Goal: Task Accomplishment & Management: Manage account settings

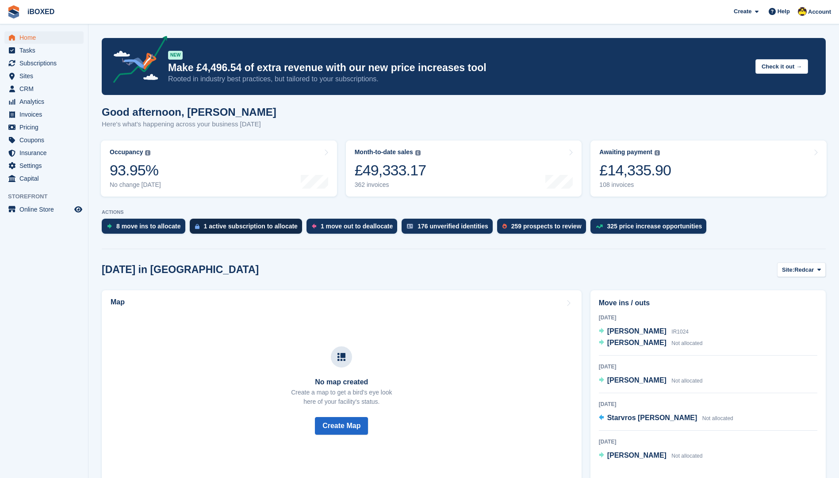
click at [229, 226] on div "1 active subscription to allocate" at bounding box center [251, 226] width 94 height 7
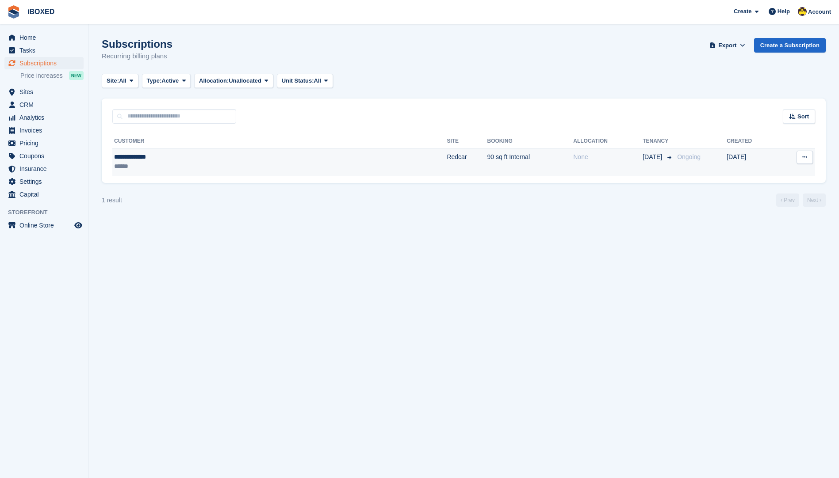
click at [248, 176] on td "**********" at bounding box center [279, 162] width 334 height 28
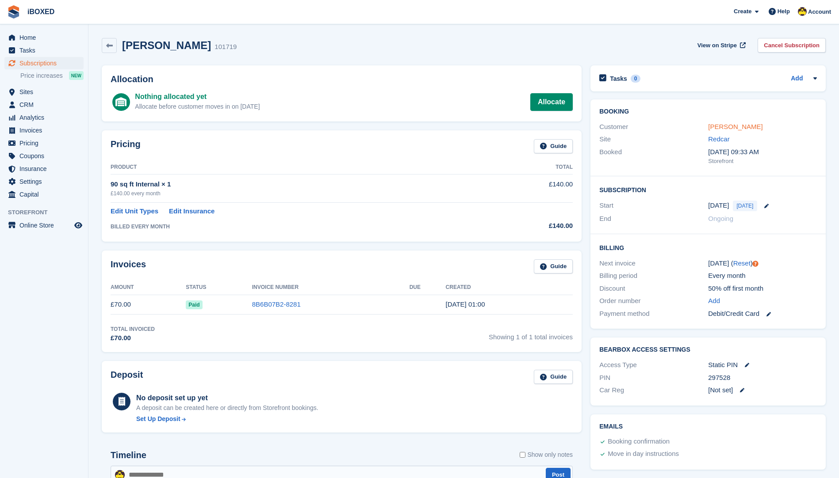
click at [750, 124] on link "Coner McCubbin" at bounding box center [735, 127] width 54 height 8
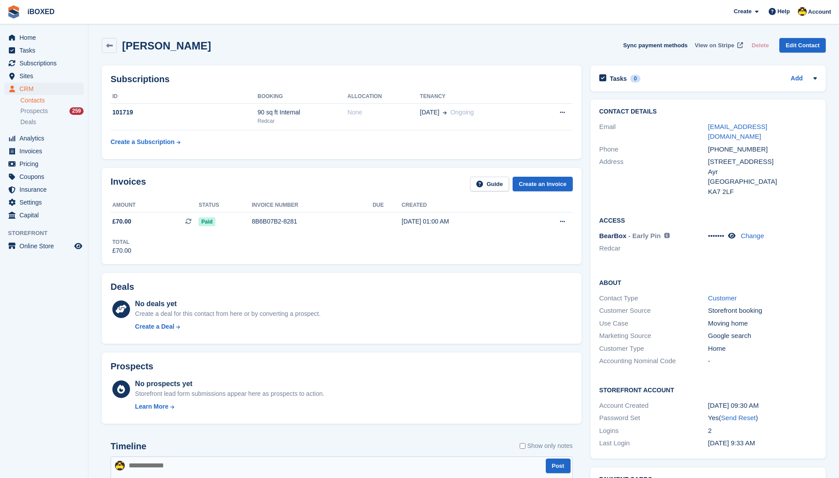
click at [701, 50] on link "View on Stripe" at bounding box center [717, 45] width 53 height 15
click at [565, 111] on button at bounding box center [562, 112] width 16 height 13
click at [546, 128] on p "Cancel subscription" at bounding box center [527, 129] width 77 height 11
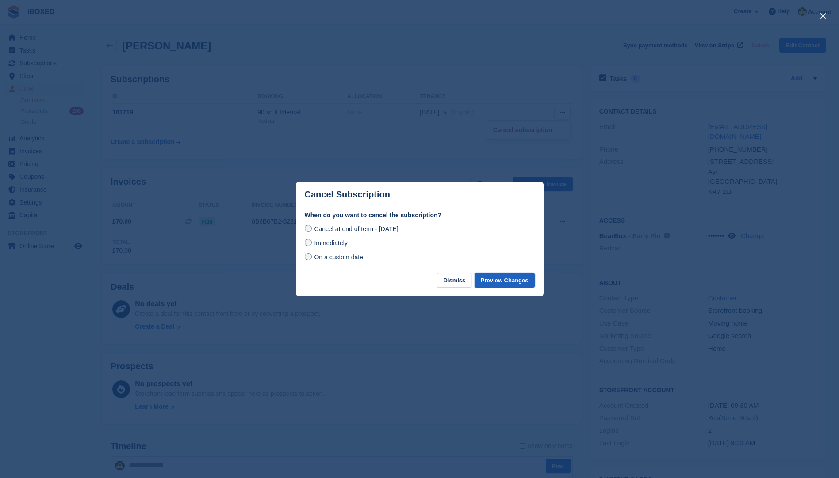
click at [499, 277] on button "Preview Changes" at bounding box center [504, 280] width 60 height 15
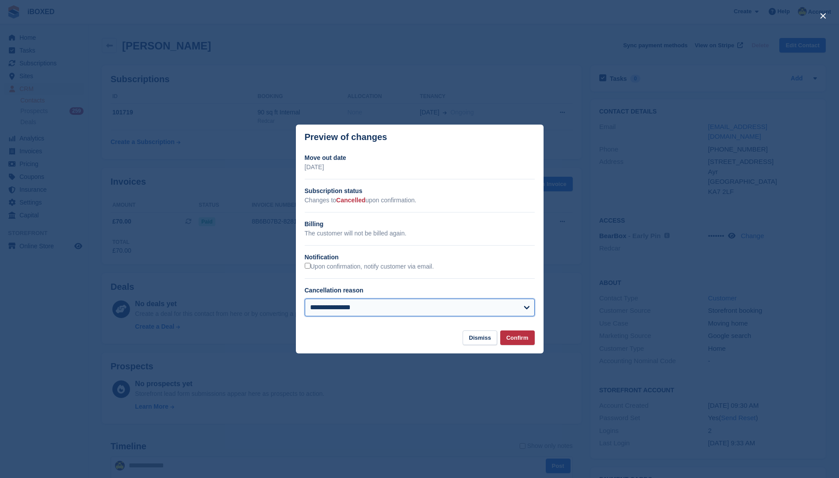
click at [489, 301] on select "**********" at bounding box center [420, 308] width 230 height 18
select select "*******"
click at [305, 300] on select "**********" at bounding box center [420, 308] width 230 height 18
click at [525, 339] on button "Confirm" at bounding box center [517, 338] width 34 height 15
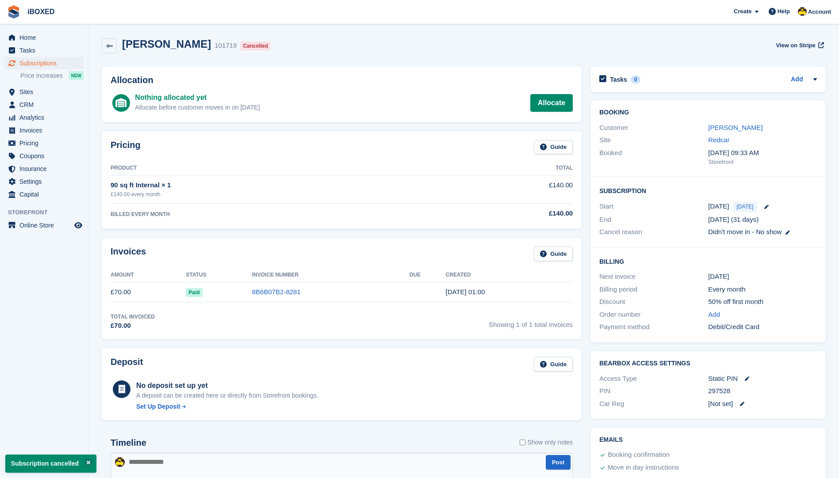
click at [38, 31] on div "Home Tasks Subscriptions Subscriptions Subscriptions Price increases NEW Price …" at bounding box center [44, 114] width 88 height 173
click at [41, 42] on span "Home" at bounding box center [45, 37] width 53 height 12
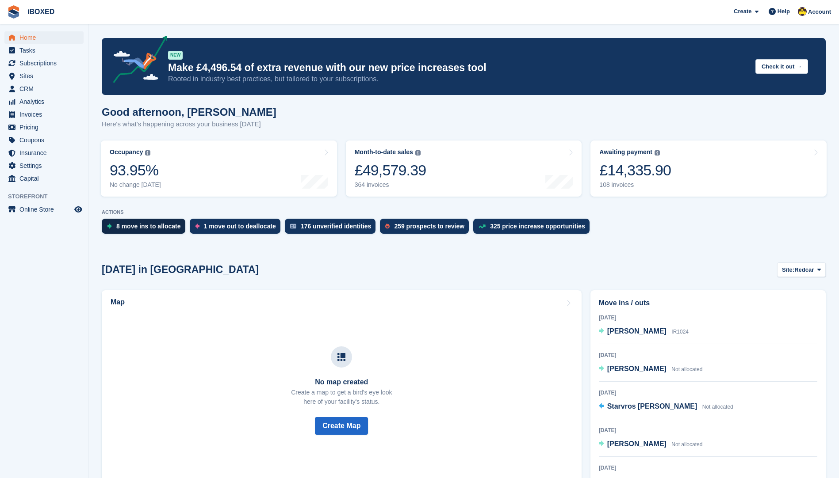
click at [145, 227] on div "8 move ins to allocate" at bounding box center [148, 226] width 65 height 7
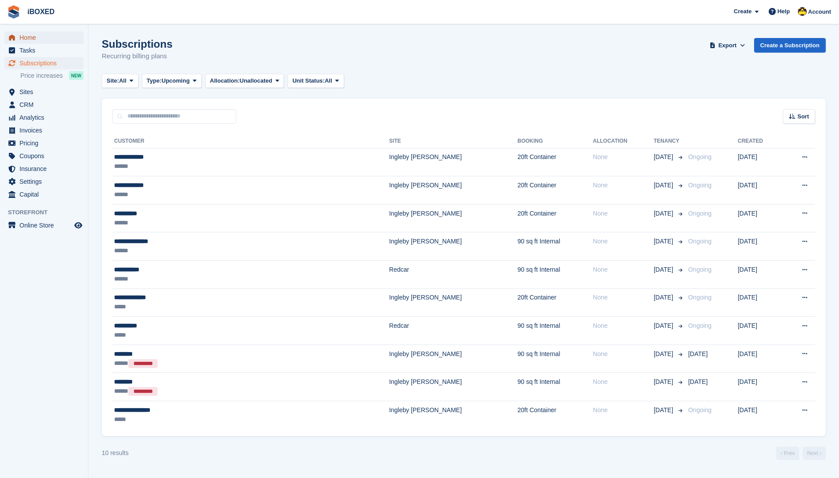
click at [15, 34] on icon "menu" at bounding box center [12, 37] width 6 height 6
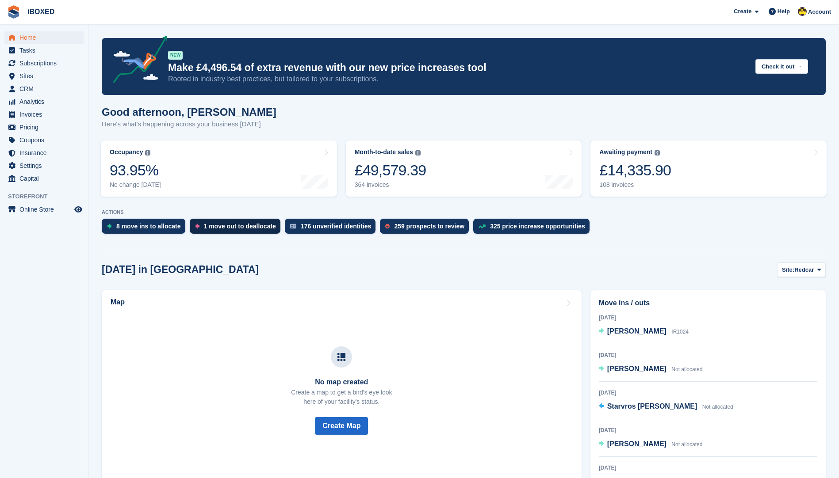
click at [215, 225] on div "1 move out to deallocate" at bounding box center [240, 226] width 72 height 7
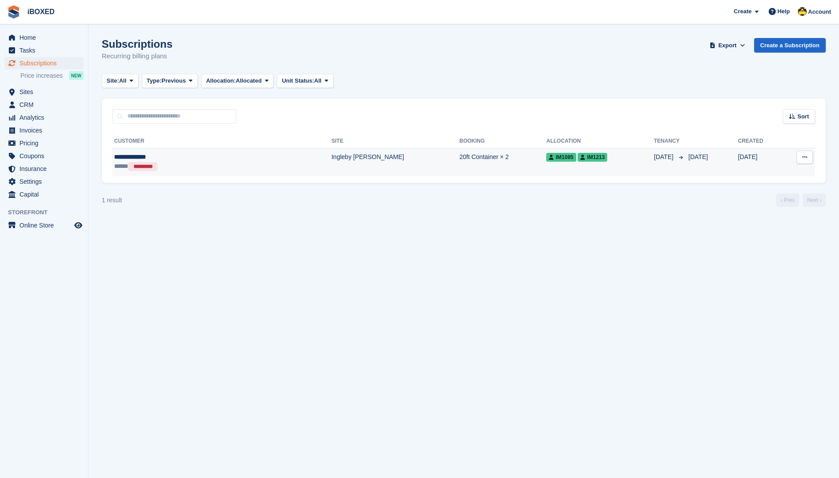
click at [331, 176] on td "Ingleby [PERSON_NAME]" at bounding box center [395, 162] width 128 height 28
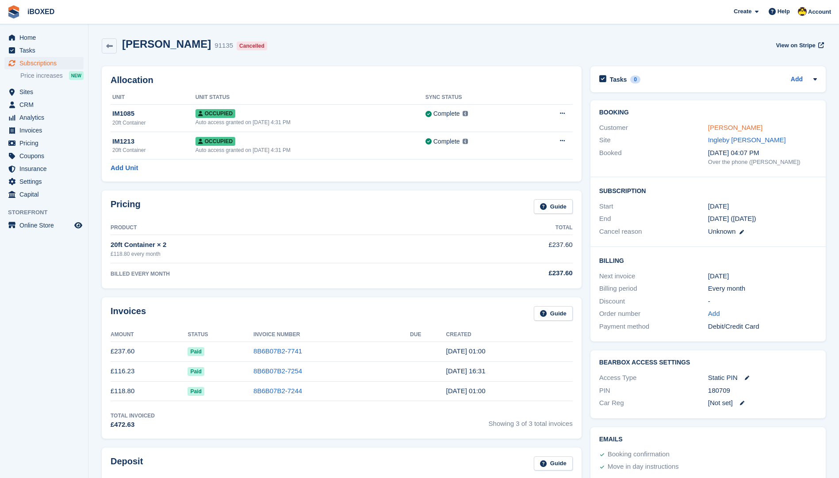
click at [737, 130] on link "[PERSON_NAME]" at bounding box center [735, 128] width 54 height 8
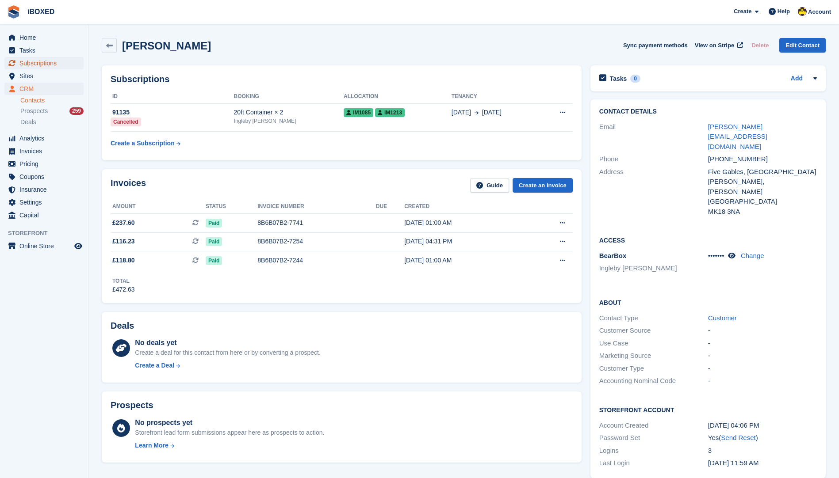
click at [65, 57] on span "Subscriptions" at bounding box center [45, 63] width 53 height 12
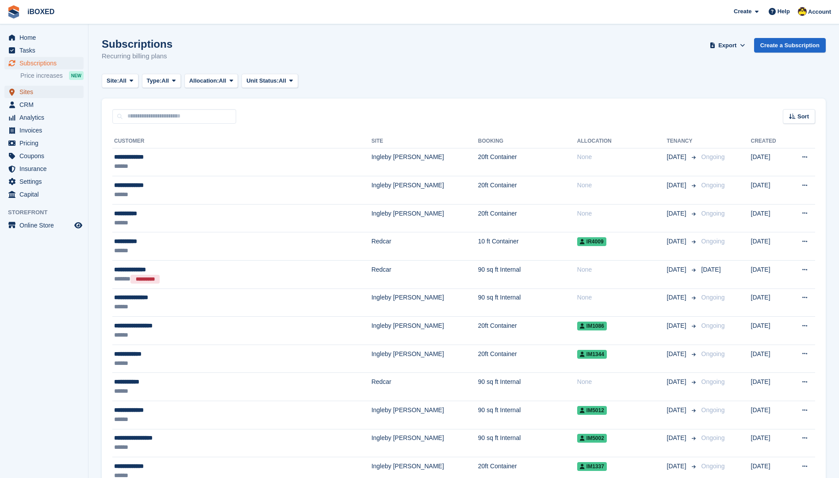
click at [23, 86] on span "Sites" at bounding box center [45, 92] width 53 height 12
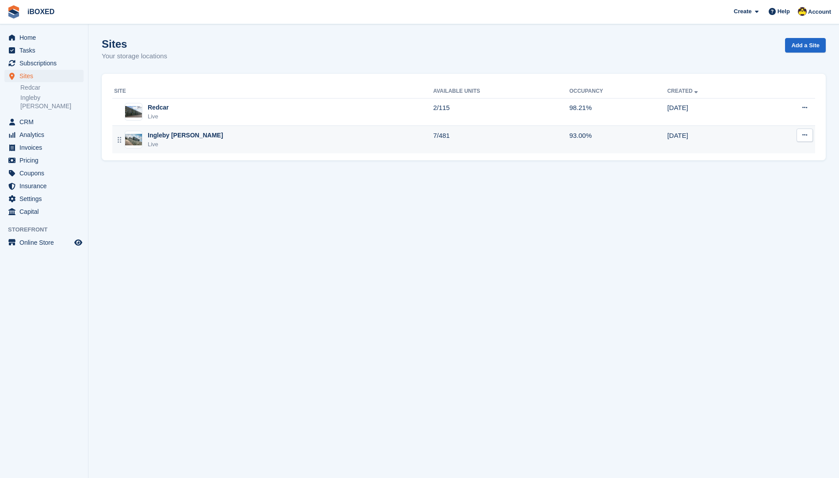
click at [281, 139] on div "Ingleby [PERSON_NAME] Live" at bounding box center [273, 140] width 319 height 18
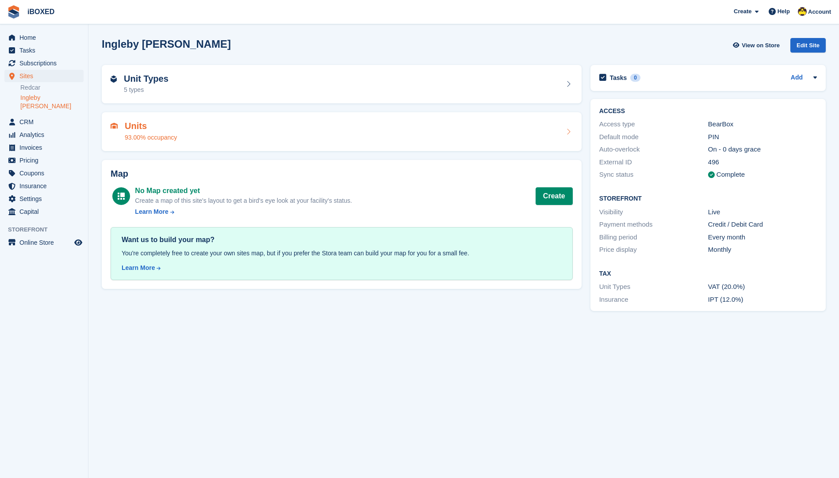
click at [280, 139] on div "Units 93.00% occupancy" at bounding box center [342, 131] width 462 height 21
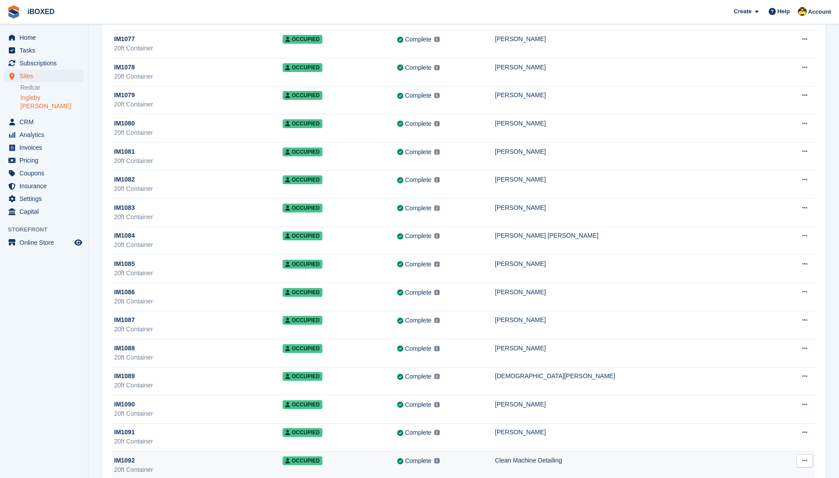
scroll to position [2387, 0]
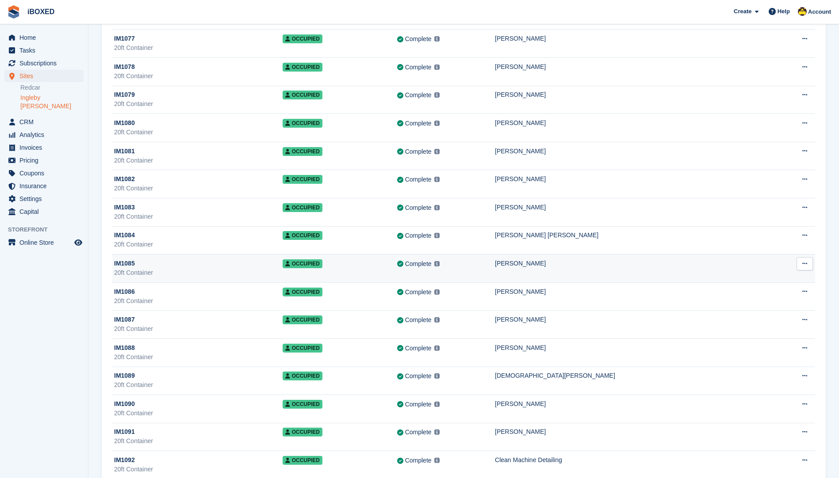
click at [158, 268] on div "20ft Container" at bounding box center [198, 272] width 168 height 9
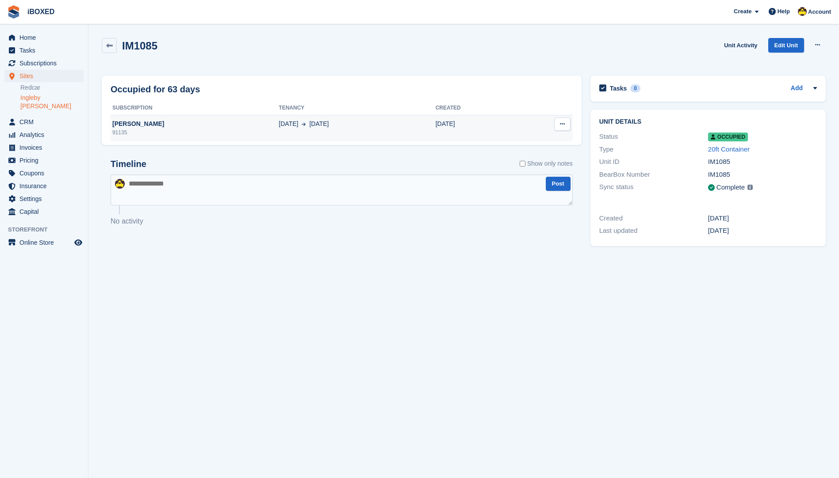
click at [317, 127] on div "20 Jun 20 Aug" at bounding box center [357, 123] width 157 height 9
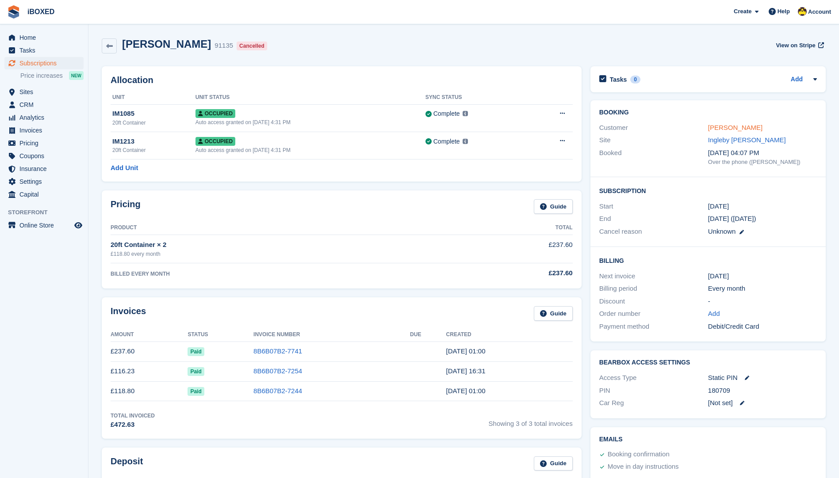
click at [734, 127] on link "[PERSON_NAME]" at bounding box center [735, 128] width 54 height 8
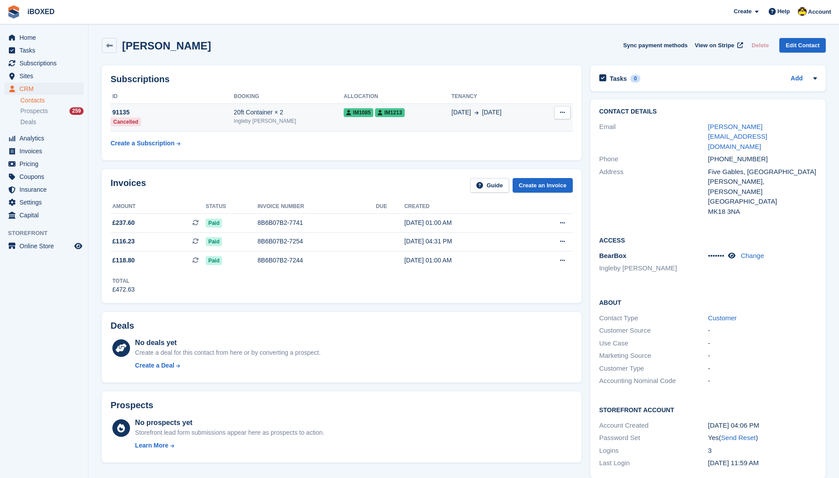
click at [182, 114] on div "91135" at bounding box center [172, 112] width 123 height 9
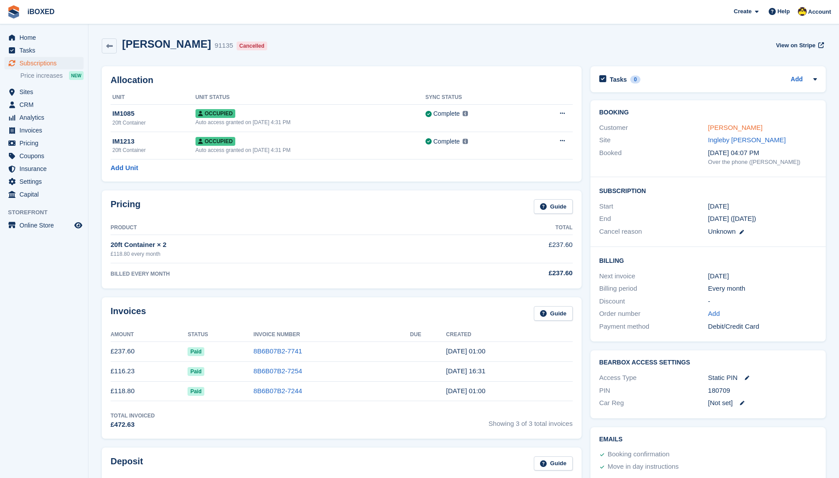
click at [728, 126] on link "[PERSON_NAME]" at bounding box center [735, 128] width 54 height 8
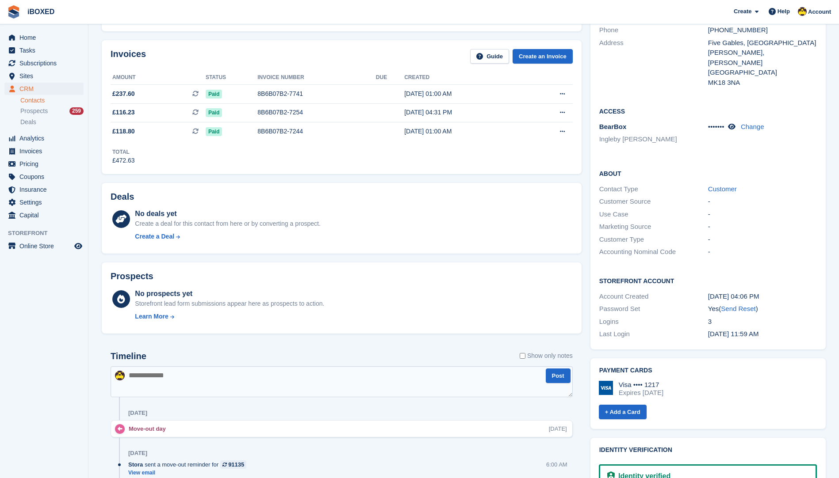
scroll to position [133, 0]
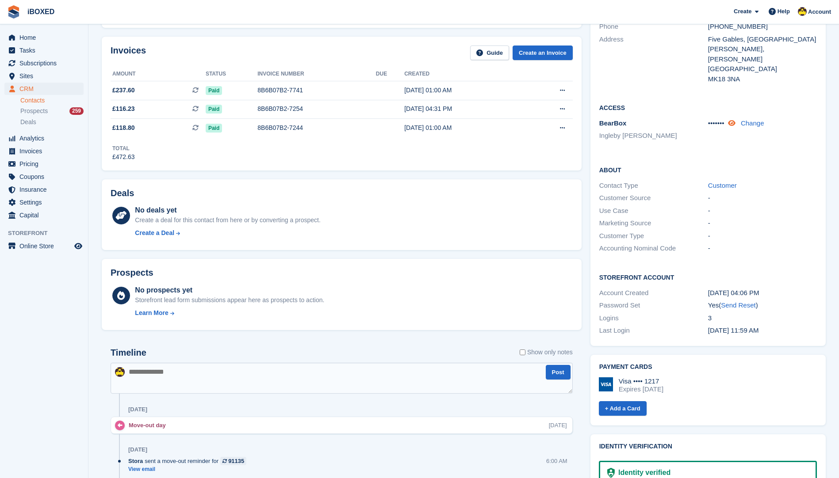
click at [733, 120] on icon at bounding box center [732, 123] width 8 height 7
click at [735, 120] on icon at bounding box center [737, 123] width 8 height 7
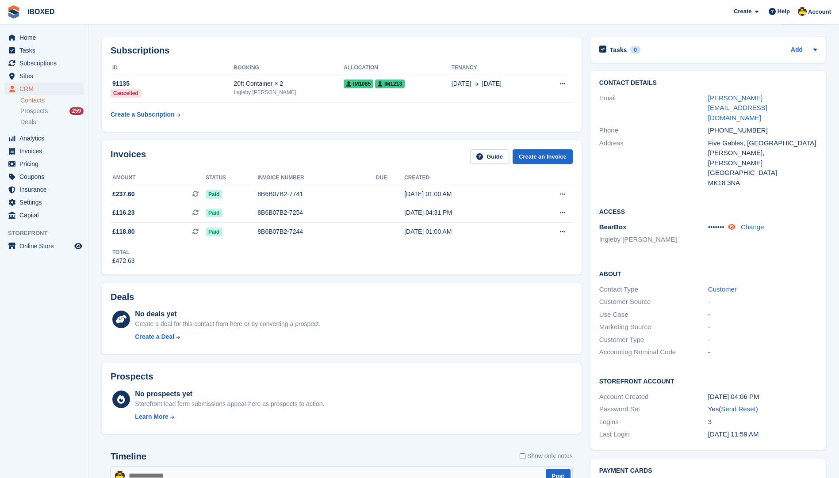
scroll to position [0, 0]
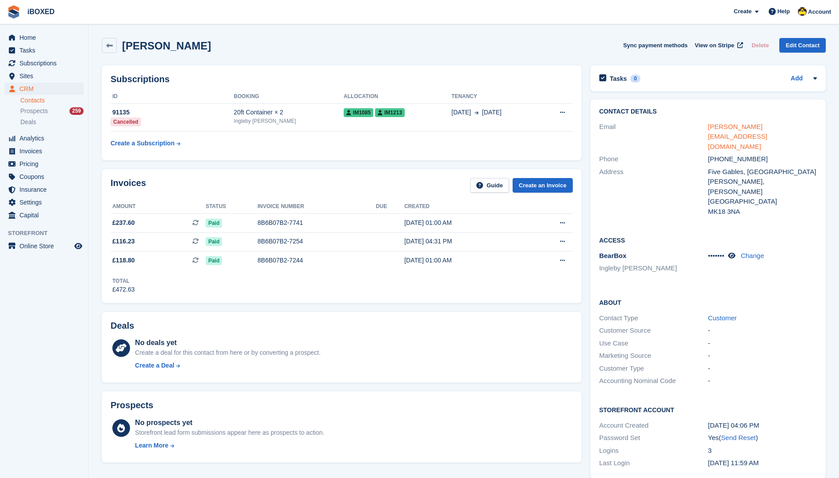
drag, startPoint x: 735, startPoint y: 90, endPoint x: 771, endPoint y: 123, distance: 49.5
click at [741, 90] on div "Tasks 0 Add No tasks related to [PERSON_NAME]" at bounding box center [707, 78] width 235 height 26
